Goal: Task Accomplishment & Management: Use online tool/utility

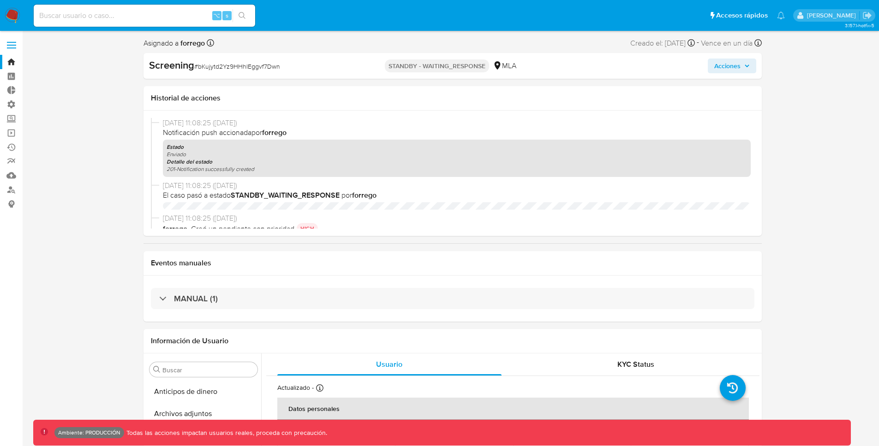
select select "10"
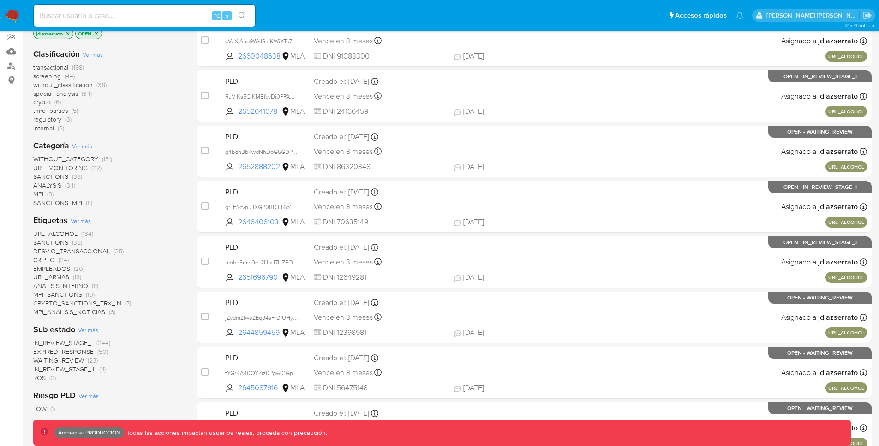
scroll to position [282, 0]
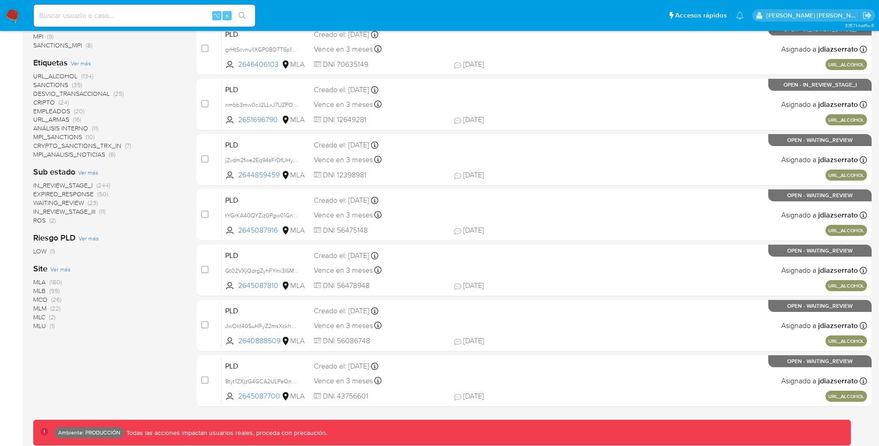
click at [88, 185] on span "IN_REVIEW_STAGE_I" at bounding box center [62, 185] width 59 height 9
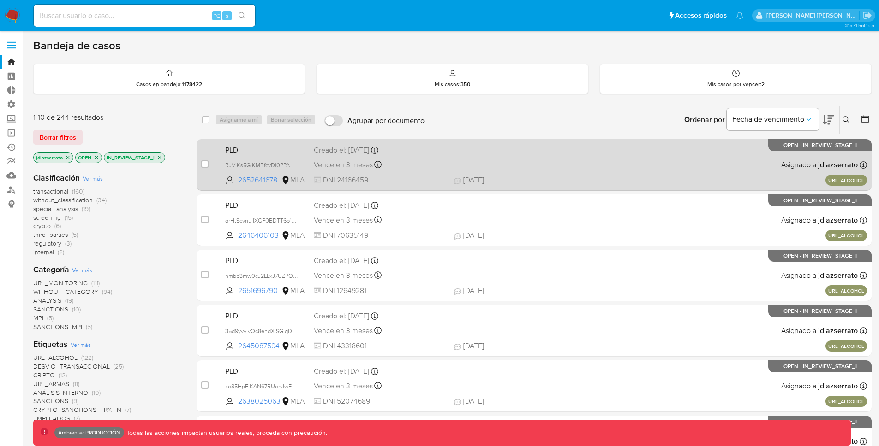
click at [512, 156] on div "PLD RJViKs5GIKMBfcvDi0PPAMJu 2652641678 MLA Creado el: 26/08/2025 Creado el: 26…" at bounding box center [543, 165] width 645 height 47
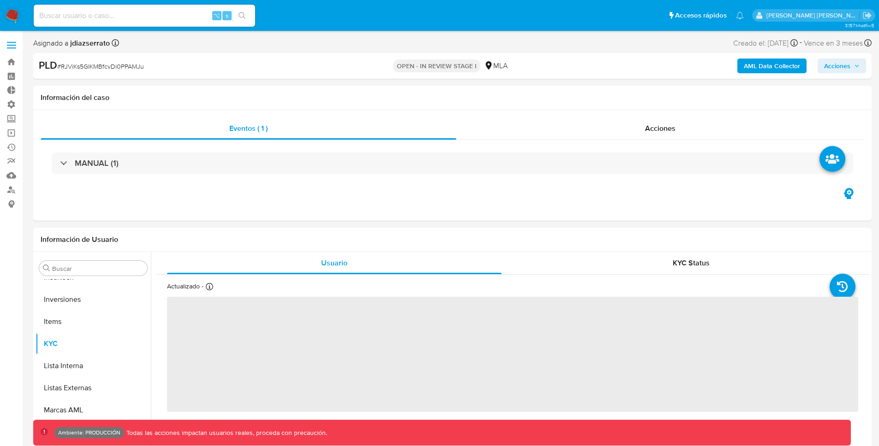
scroll to position [434, 0]
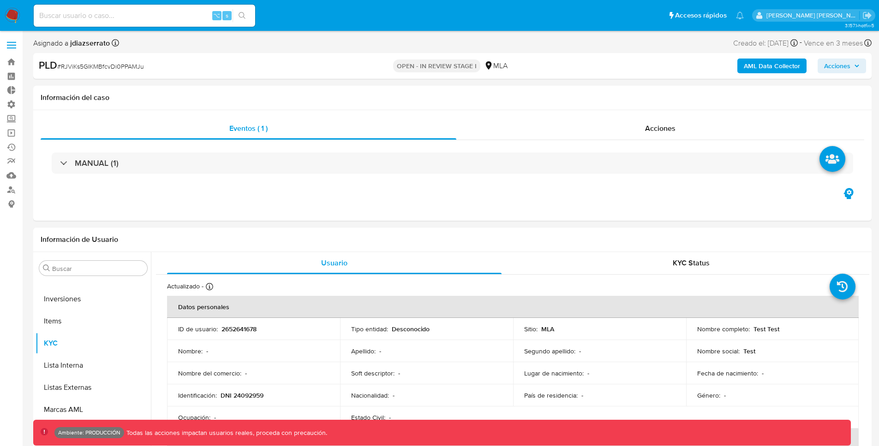
select select "10"
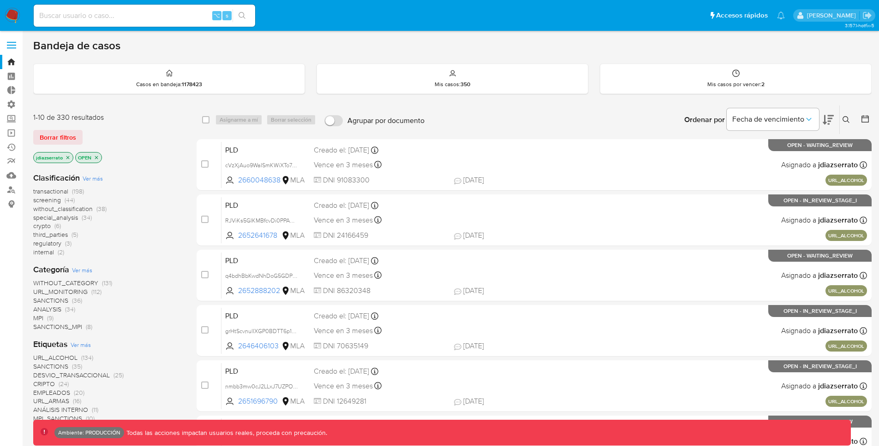
click at [12, 45] on span at bounding box center [11, 45] width 9 height 1
click at [0, 0] on input "checkbox" at bounding box center [0, 0] width 0 height 0
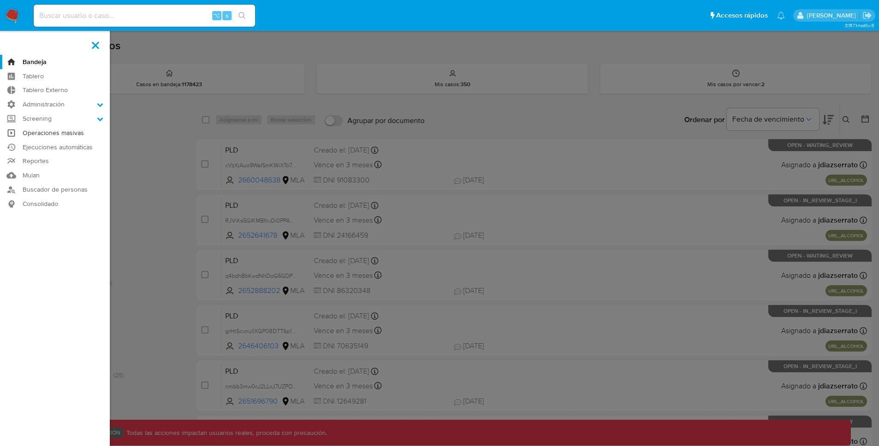
click at [58, 132] on link "Operaciones masivas" at bounding box center [55, 133] width 110 height 14
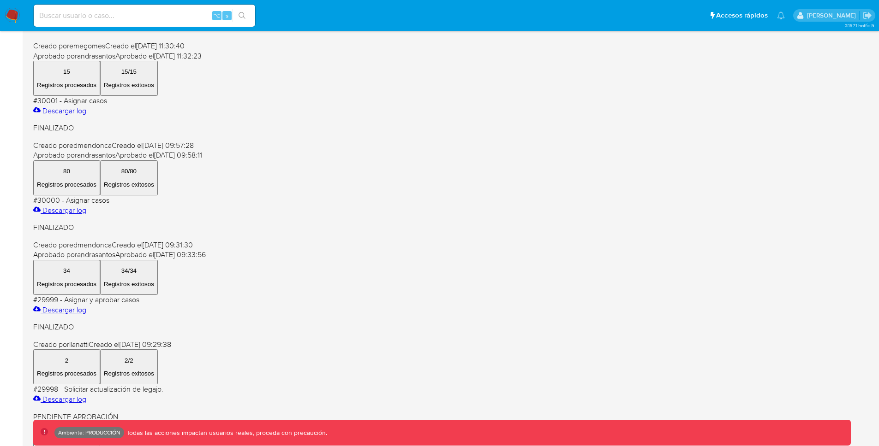
scroll to position [341, 0]
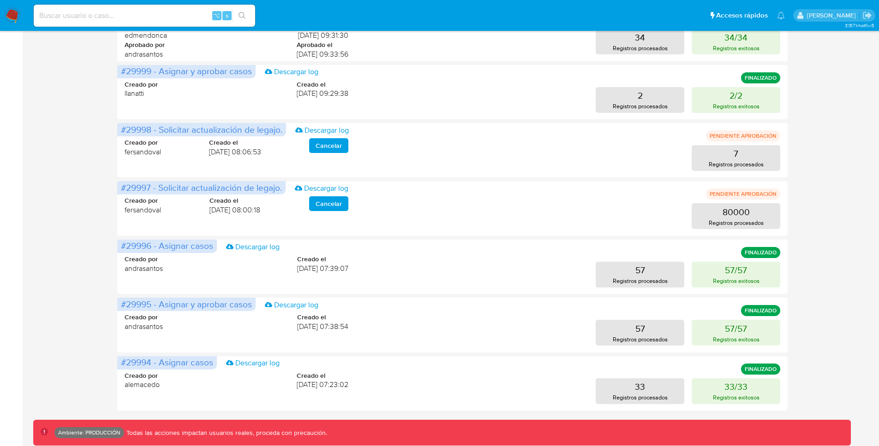
drag, startPoint x: 757, startPoint y: 214, endPoint x: 823, endPoint y: 215, distance: 66.4
click at [824, 216] on div "Operaciones masivas Crear operación Sólo puede haber hasta un máximo de 5 opera…" at bounding box center [452, 68] width 838 height 744
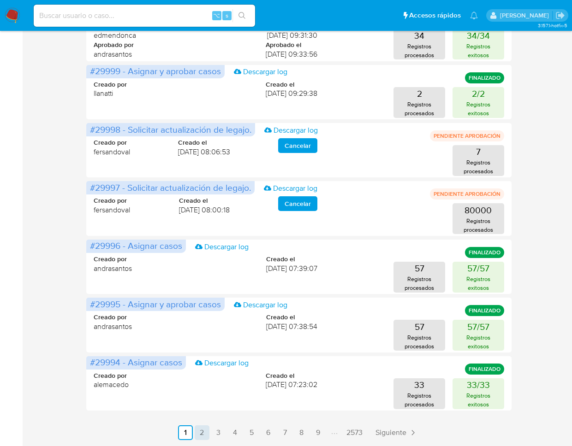
click at [202, 432] on link "2" at bounding box center [202, 433] width 15 height 15
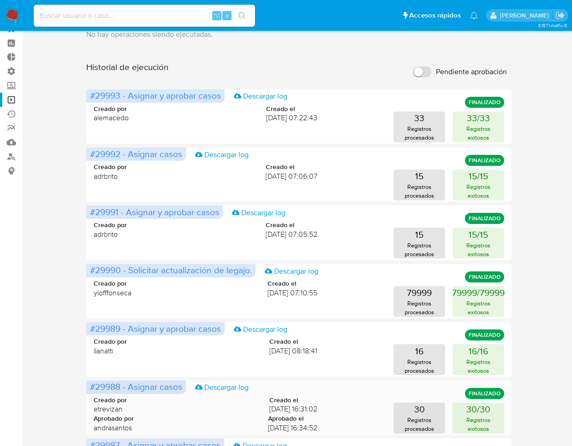
scroll to position [0, 0]
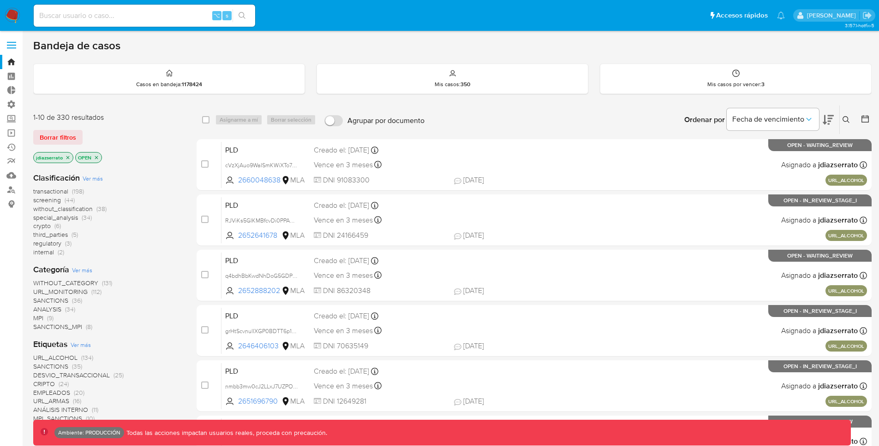
click at [12, 49] on label at bounding box center [11, 45] width 23 height 19
click at [0, 0] on input "checkbox" at bounding box center [0, 0] width 0 height 0
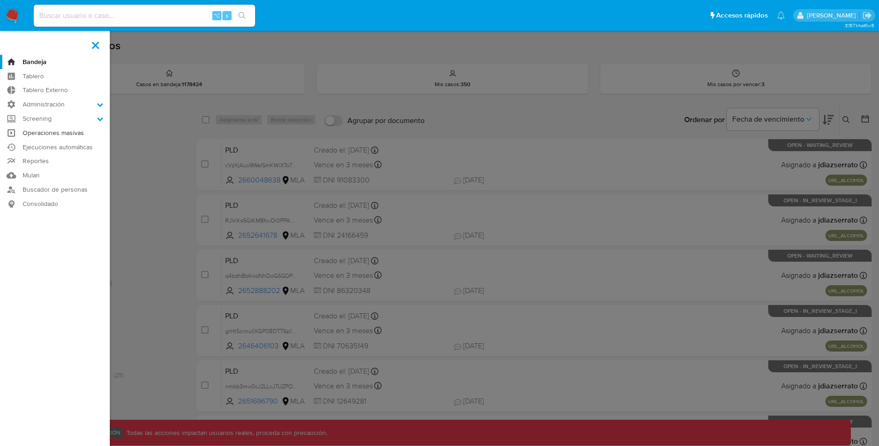
click at [65, 133] on link "Operaciones masivas" at bounding box center [55, 133] width 110 height 14
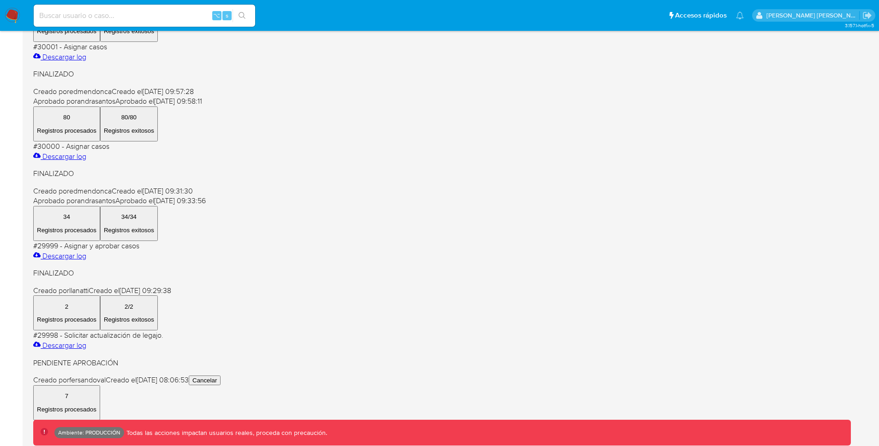
scroll to position [341, 0]
